Goal: Navigation & Orientation: Find specific page/section

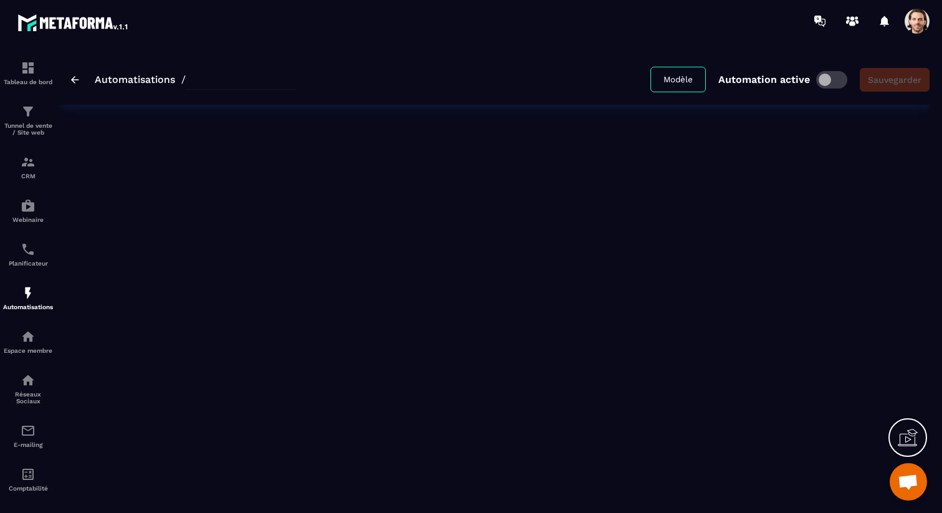
type input "**********"
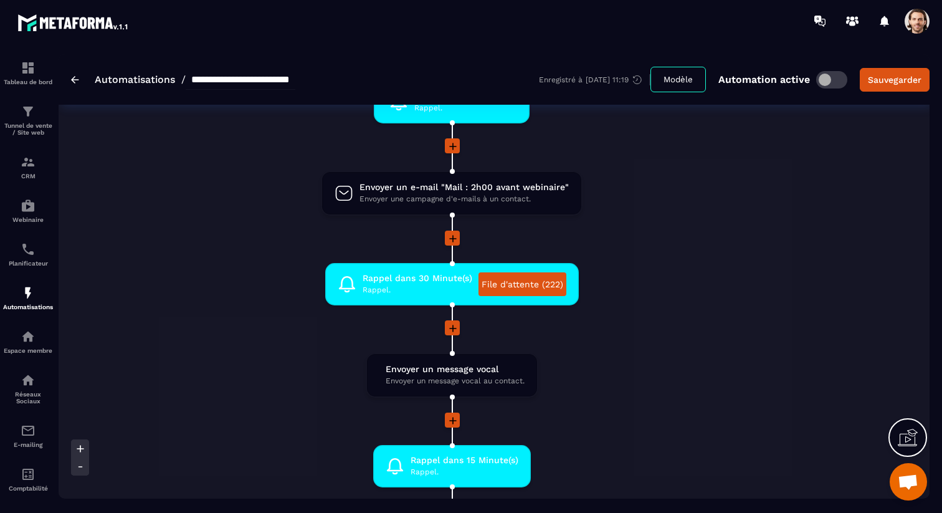
scroll to position [963, 0]
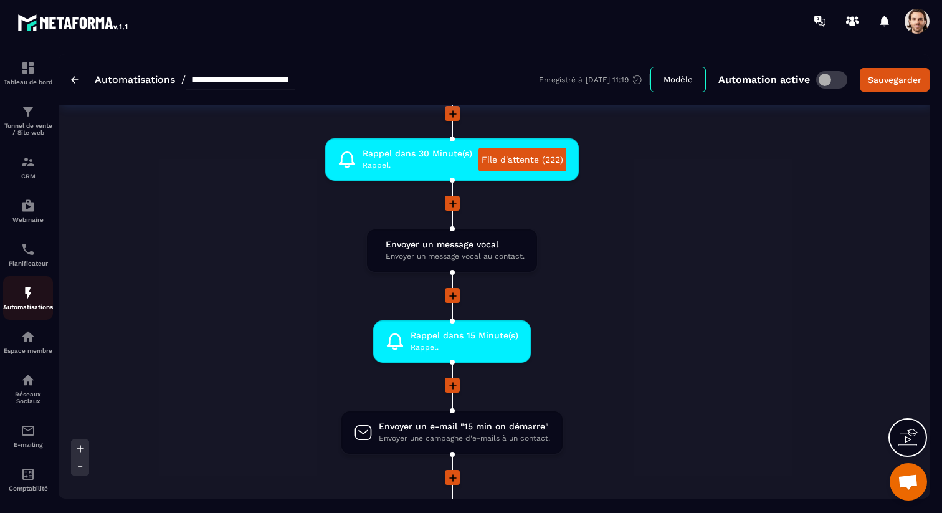
click at [32, 297] on img at bounding box center [28, 292] width 15 height 15
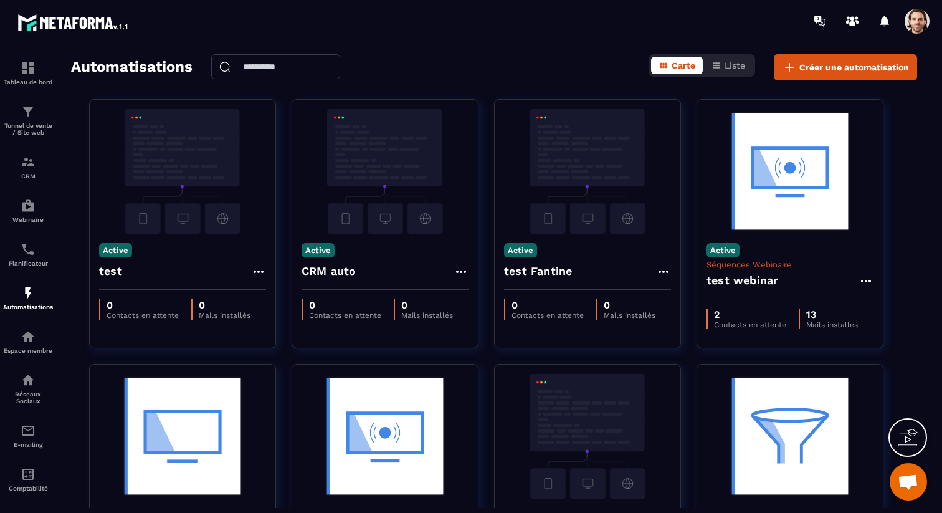
click at [914, 23] on span at bounding box center [917, 21] width 25 height 25
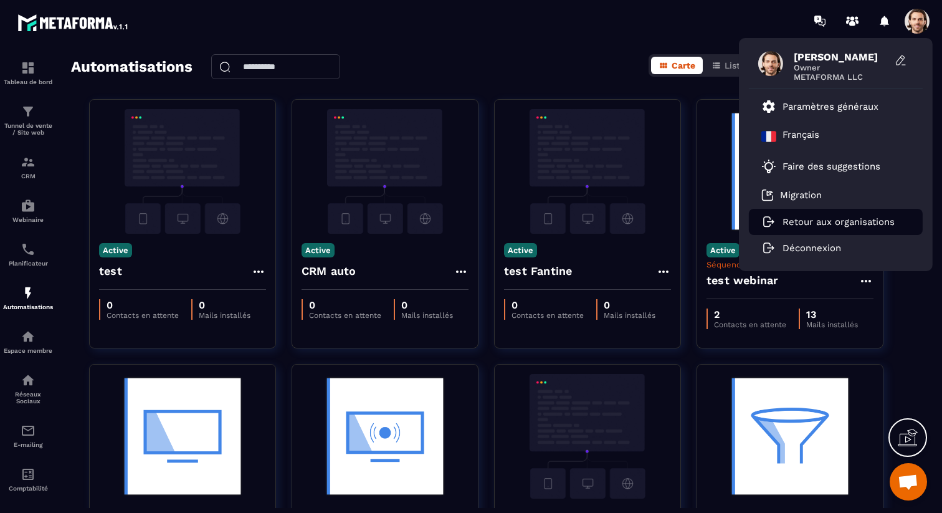
click at [811, 225] on p "Retour aux organisations" at bounding box center [839, 221] width 112 height 11
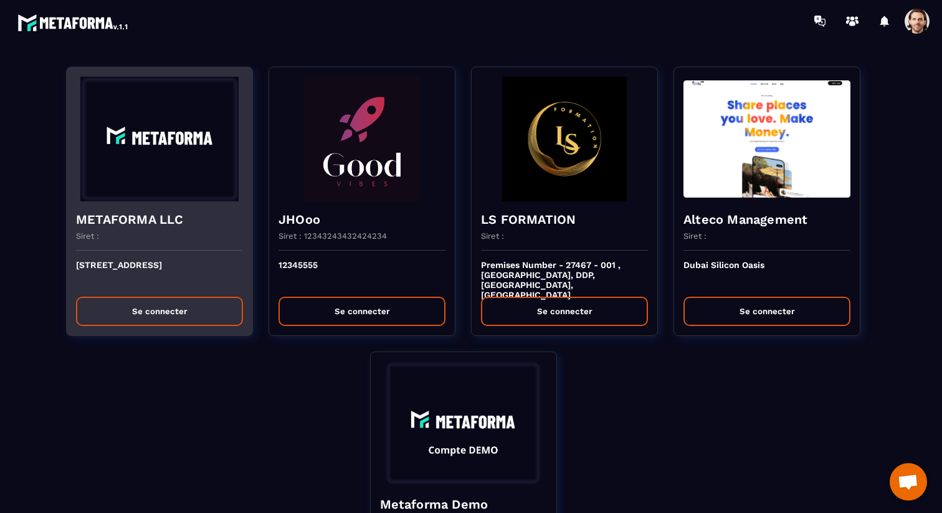
click at [203, 215] on h4 "METAFORMA LLC" at bounding box center [159, 219] width 167 height 17
